Goal: Check status: Check status

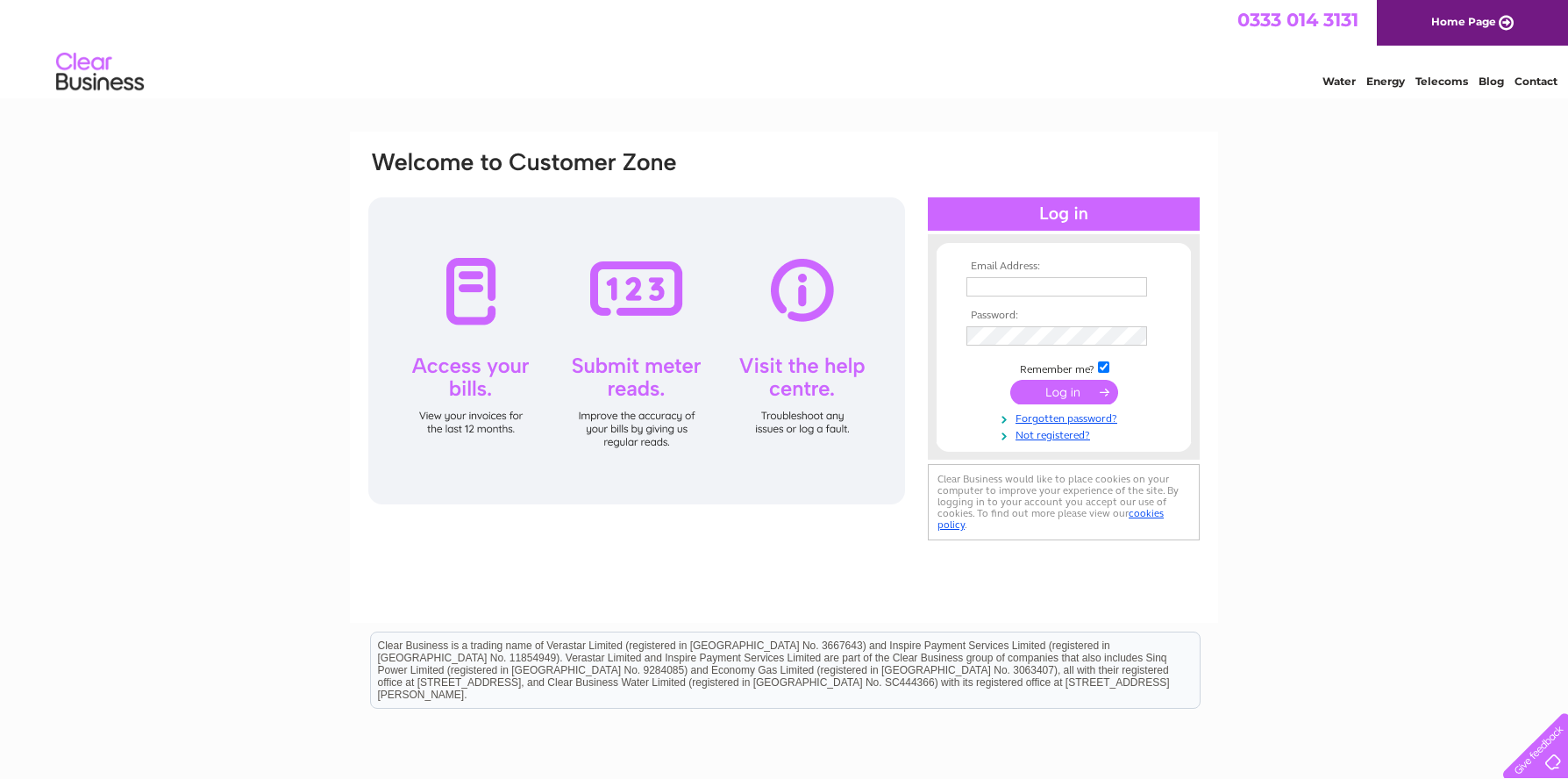
type input "info@ccwgroupltd.co.uk"
click at [1053, 400] on input "submit" at bounding box center [1064, 392] width 108 height 25
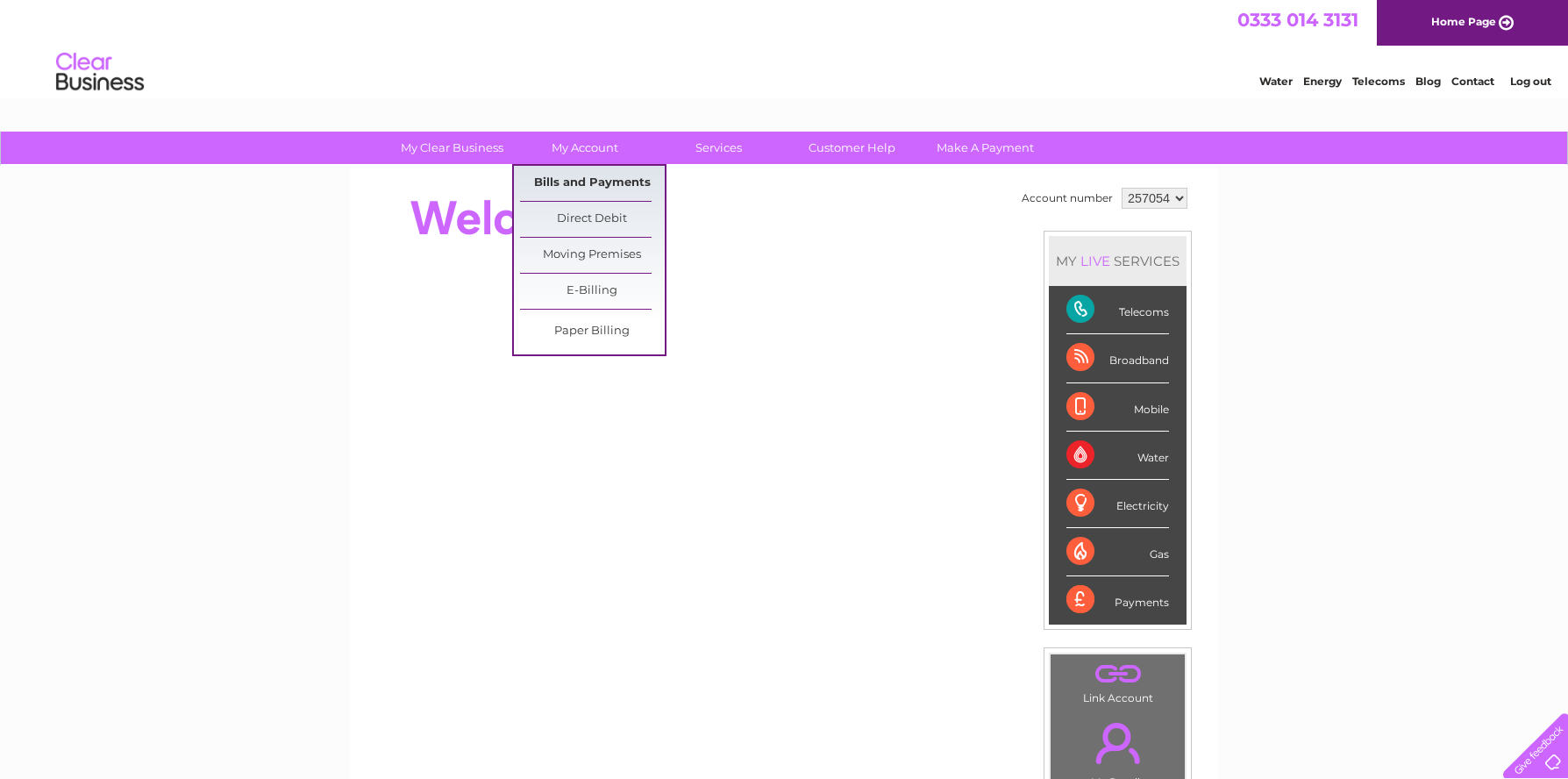
click at [572, 183] on link "Bills and Payments" at bounding box center [592, 183] width 145 height 35
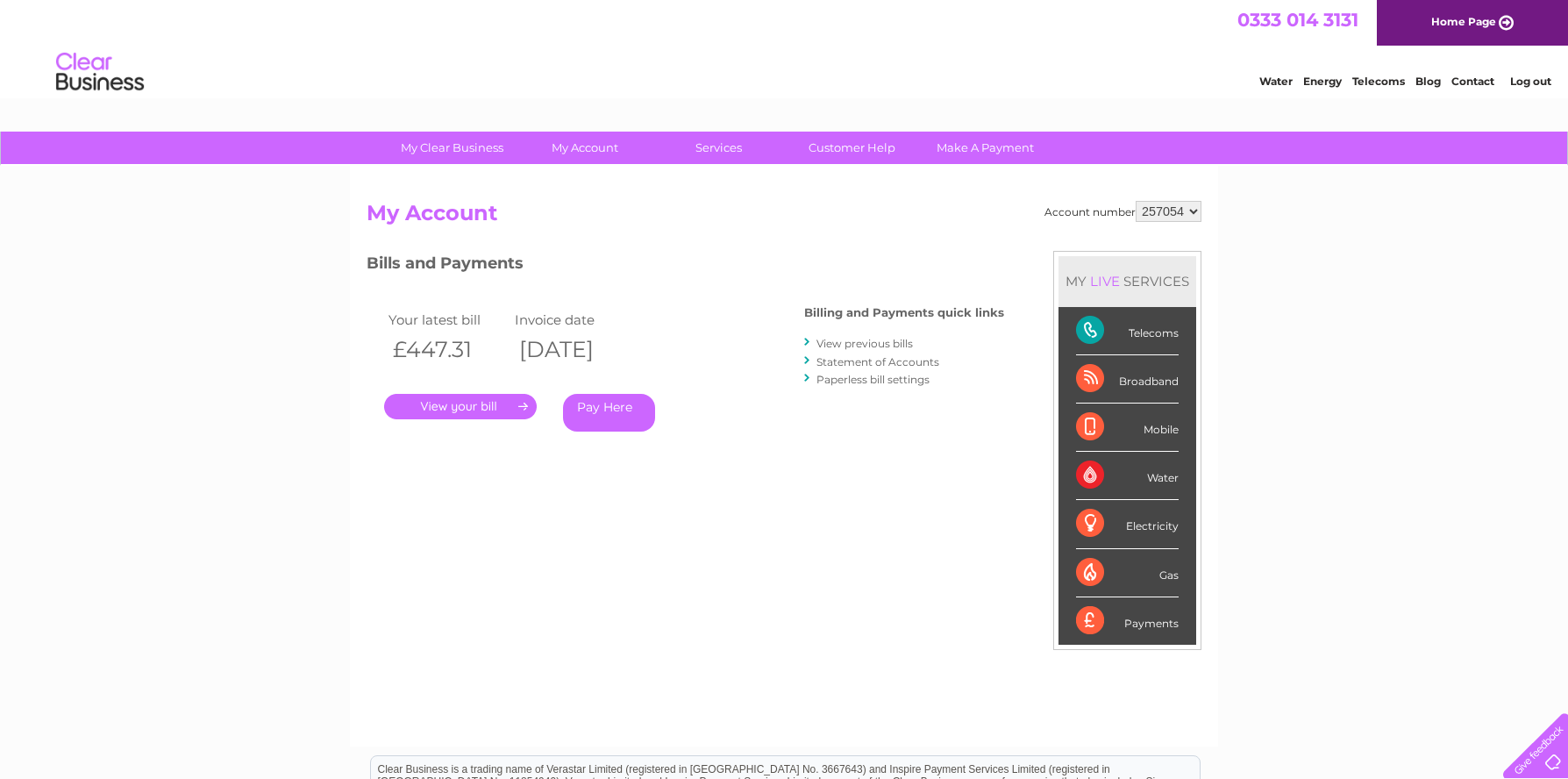
click at [483, 403] on link "." at bounding box center [460, 406] width 153 height 25
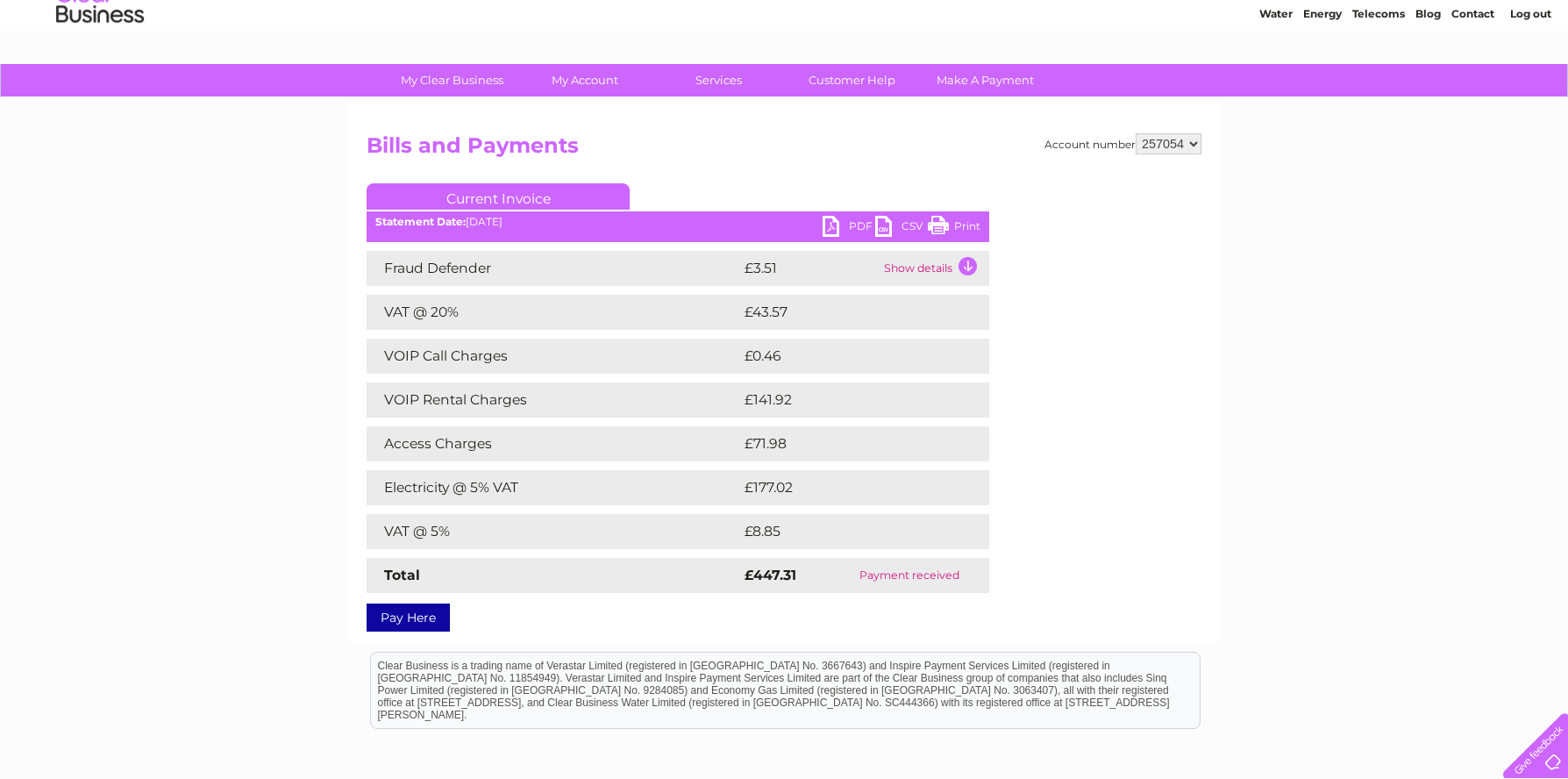
scroll to position [88, 0]
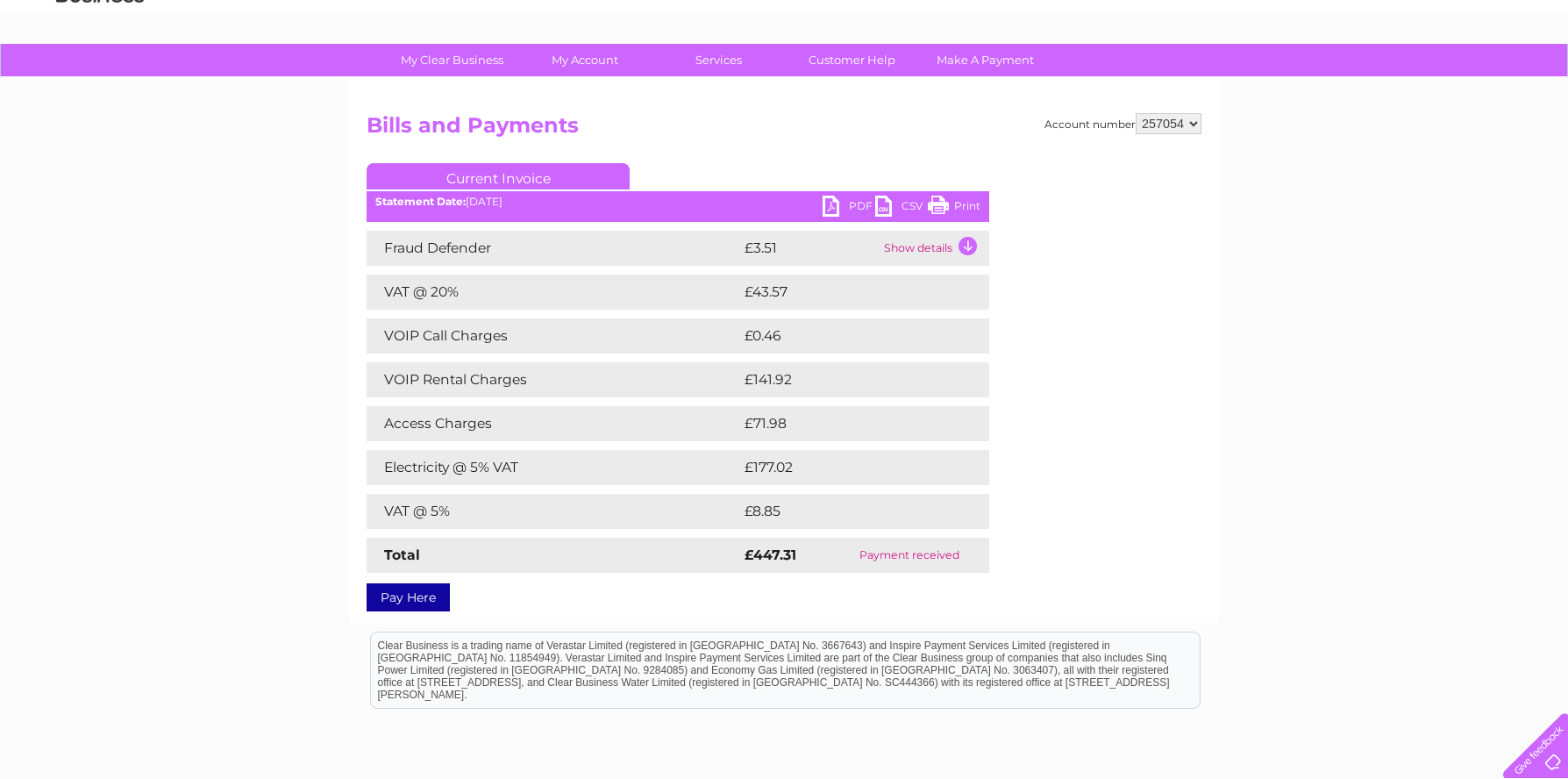
click at [852, 204] on link "PDF" at bounding box center [848, 208] width 53 height 25
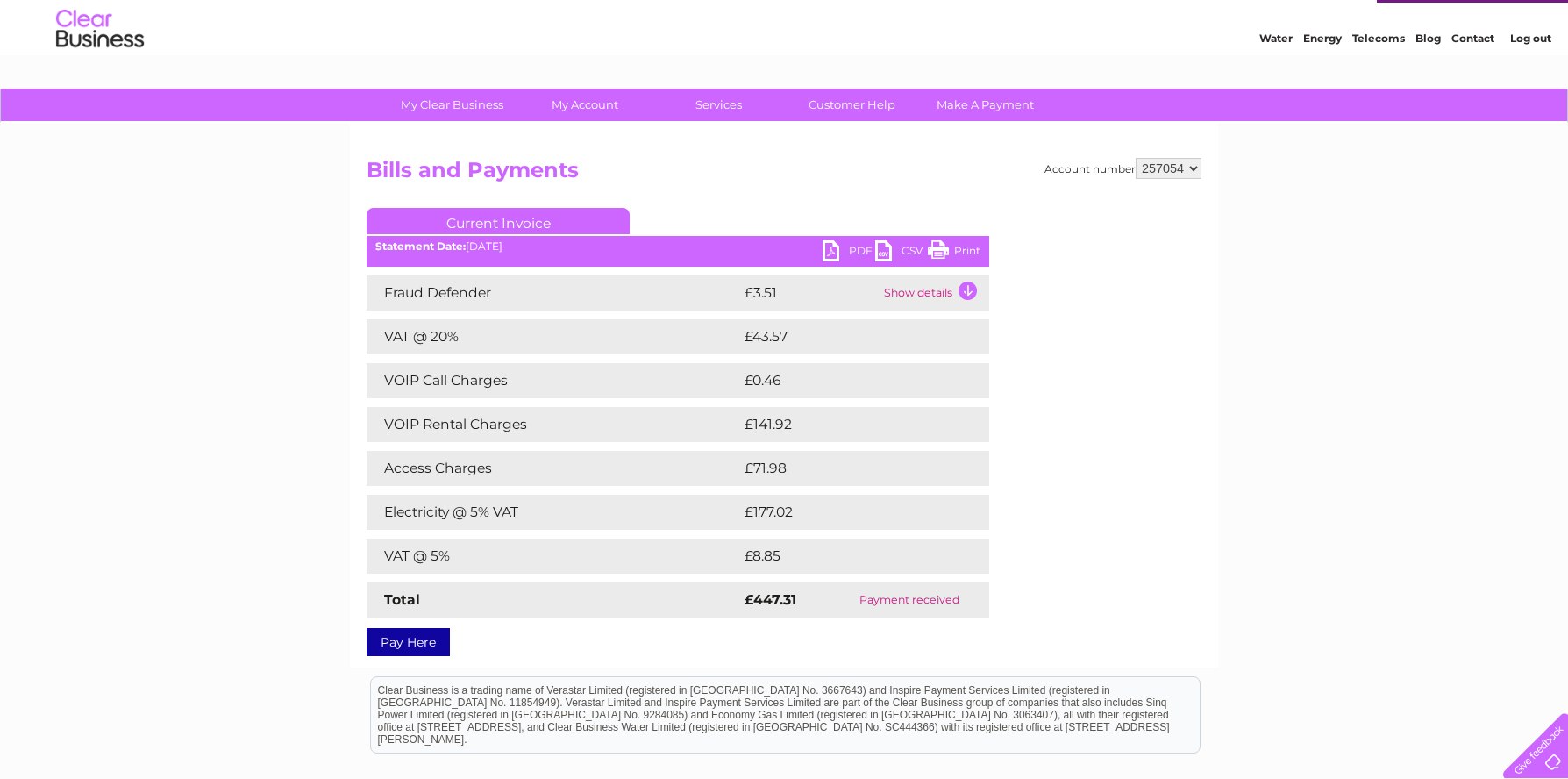
scroll to position [0, 0]
